Goal: Book appointment/travel/reservation

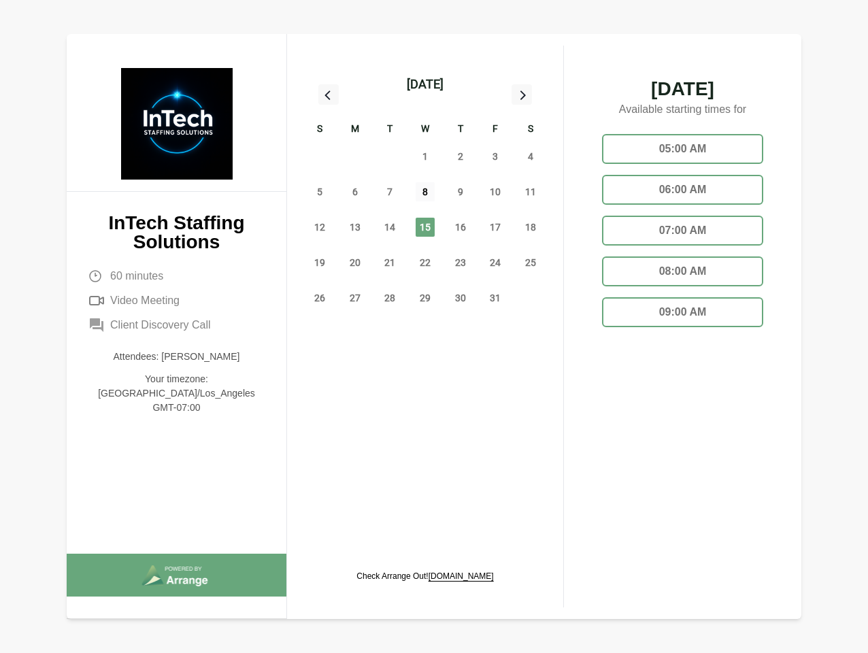
click at [425, 194] on span "8" at bounding box center [424, 191] width 19 height 19
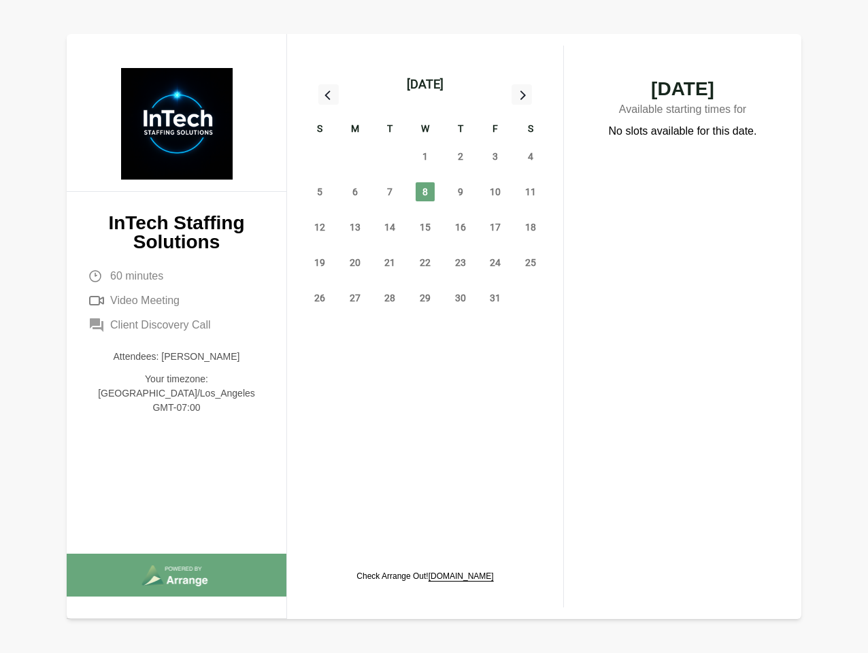
click at [424, 84] on div "[DATE]" at bounding box center [425, 84] width 37 height 19
click at [320, 156] on div "28" at bounding box center [319, 156] width 35 height 35
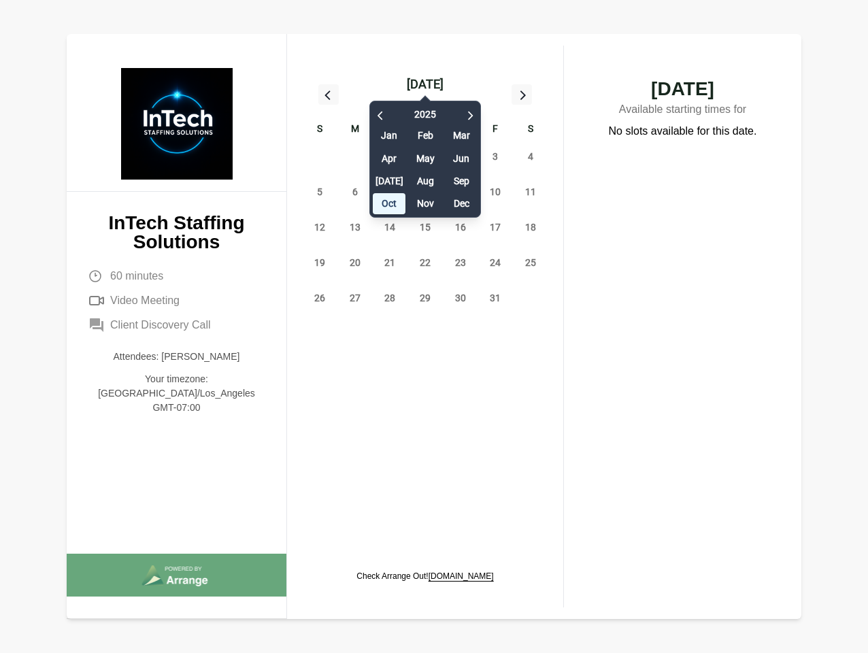
click at [355, 156] on div "29" at bounding box center [354, 156] width 35 height 35
click at [390, 156] on div "[DATE] Feb Mar Apr May Jun [DATE] Aug Sep Oct Nov Dec" at bounding box center [425, 156] width 112 height 124
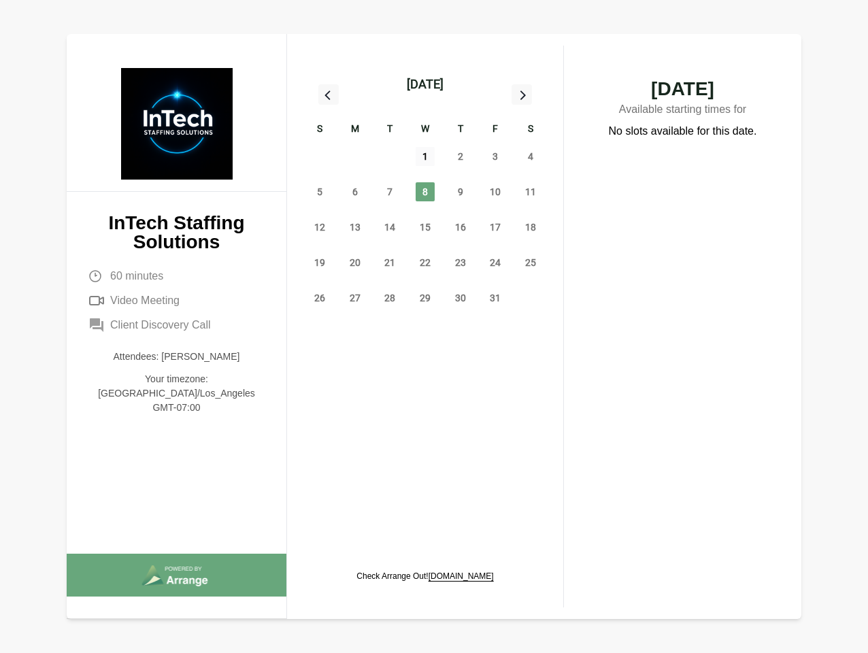
click at [425, 156] on span "1" at bounding box center [424, 156] width 19 height 19
click at [460, 156] on span "2" at bounding box center [460, 156] width 19 height 19
click at [495, 156] on span "3" at bounding box center [494, 156] width 19 height 19
click at [530, 156] on span "4" at bounding box center [530, 156] width 19 height 19
click at [320, 192] on span "5" at bounding box center [319, 191] width 19 height 19
